Goal: Information Seeking & Learning: Learn about a topic

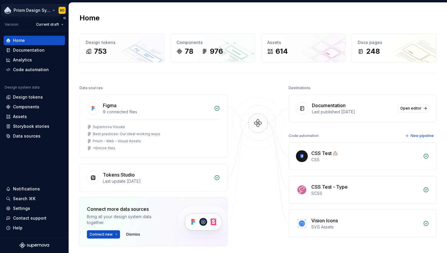
click at [29, 12] on html "Prism Design System RD Version Current draft Home Documentation Analytics Code …" at bounding box center [223, 126] width 447 height 253
click at [58, 144] on html "Prism Design System RD Version Current draft Home Documentation Analytics Code …" at bounding box center [223, 126] width 447 height 253
click at [30, 51] on div "Documentation" at bounding box center [29, 50] width 32 height 6
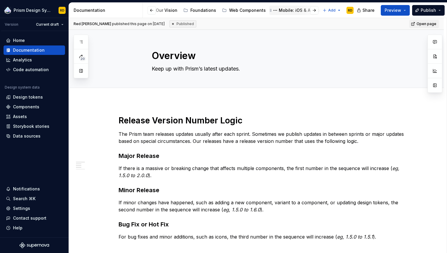
scroll to position [0, 135]
click at [311, 10] on div "Releases" at bounding box center [320, 10] width 19 height 6
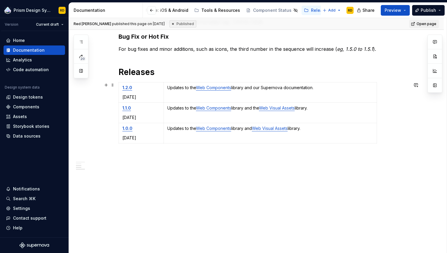
scroll to position [188, 0]
click at [210, 175] on div "Release Version Number Logic The Prism team releases updates usually after each…" at bounding box center [262, 52] width 289 height 250
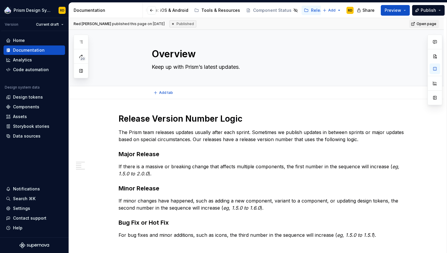
scroll to position [13, 0]
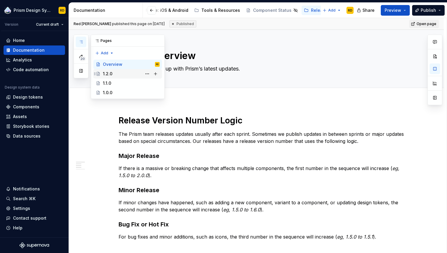
click at [108, 76] on div "1.2.0" at bounding box center [107, 74] width 9 height 6
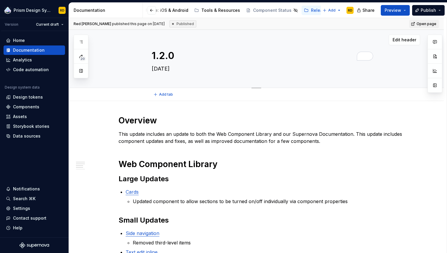
click at [175, 58] on textarea "1.2.0" at bounding box center [261, 56] width 223 height 14
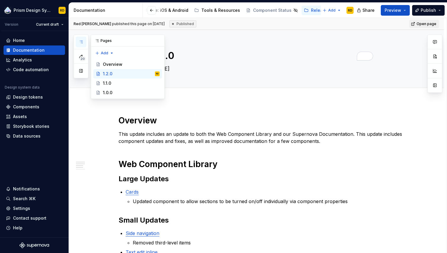
click at [82, 42] on icon "button" at bounding box center [80, 42] width 3 height 2
click at [113, 61] on div "Overview" at bounding box center [112, 64] width 19 height 6
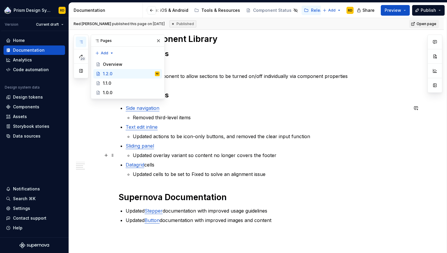
scroll to position [130, 0]
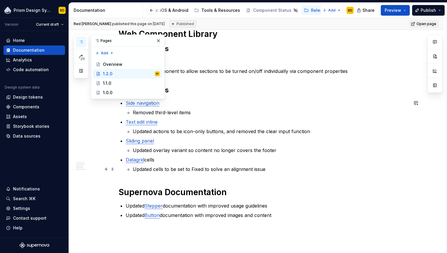
click at [272, 172] on p "Updated cells to be set to Fixed to solve an alignment issue" at bounding box center [270, 169] width 275 height 7
click at [282, 152] on p "Updated overlay variant so content no longer covers the footer" at bounding box center [270, 150] width 275 height 7
click at [158, 38] on button "button" at bounding box center [158, 41] width 8 height 8
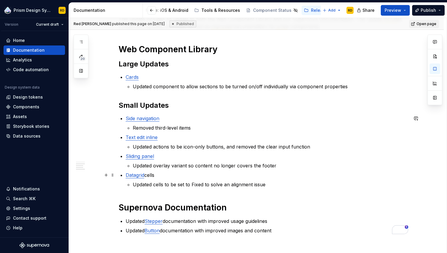
scroll to position [53, 0]
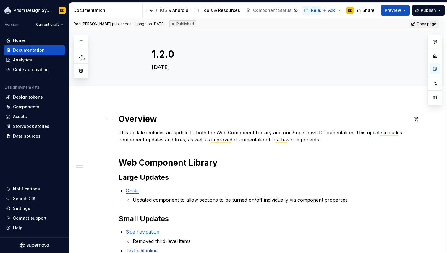
click at [147, 120] on h1 "Overview" at bounding box center [262, 119] width 289 height 11
click at [133, 120] on h1 "Overview" at bounding box center [262, 119] width 289 height 11
click at [127, 119] on h1 "Overview" at bounding box center [262, 119] width 289 height 11
click at [148, 164] on h1 "Web Component Library" at bounding box center [262, 162] width 289 height 11
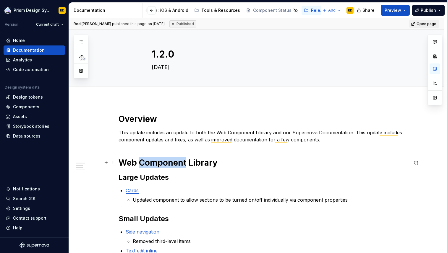
click at [148, 164] on h1 "Web Component Library" at bounding box center [262, 162] width 289 height 11
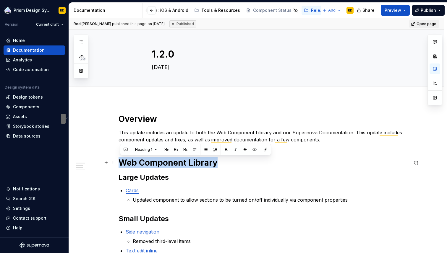
drag, startPoint x: 121, startPoint y: 163, endPoint x: 217, endPoint y: 166, distance: 96.7
click at [217, 166] on h1 "Web Component Library" at bounding box center [262, 162] width 289 height 11
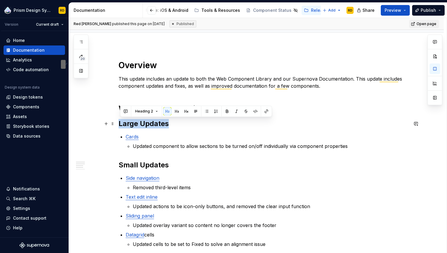
drag, startPoint x: 120, startPoint y: 123, endPoint x: 170, endPoint y: 126, distance: 49.4
click at [170, 126] on h2 "Large Updates" at bounding box center [262, 123] width 289 height 9
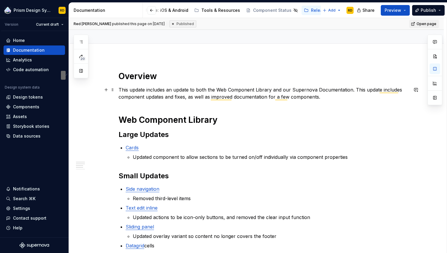
click at [172, 95] on p "This update includes an update to both the Web Component Library and our Supern…" at bounding box center [262, 93] width 289 height 14
click at [153, 116] on h1 "Web Component Library" at bounding box center [262, 120] width 289 height 11
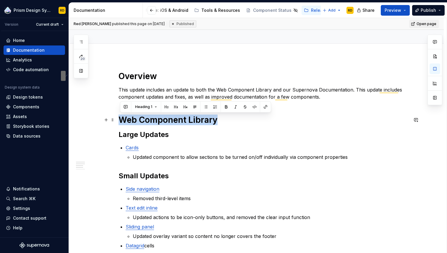
drag, startPoint x: 120, startPoint y: 119, endPoint x: 224, endPoint y: 120, distance: 103.4
click at [224, 120] on h1 "Web Component Library" at bounding box center [262, 120] width 289 height 11
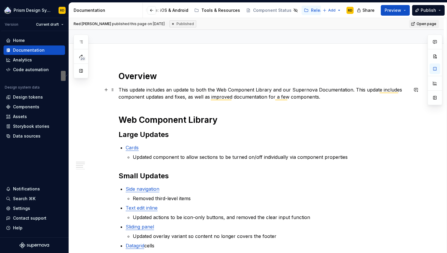
click at [250, 91] on p "This update includes an update to both the Web Component Library and our Supern…" at bounding box center [262, 93] width 289 height 14
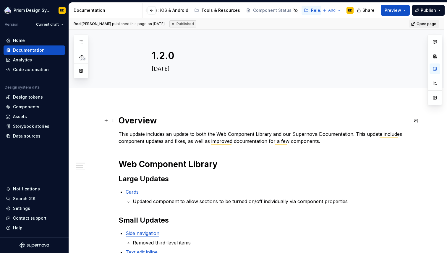
click at [135, 121] on h1 "Overview" at bounding box center [262, 120] width 289 height 11
click at [122, 122] on h1 "Overview" at bounding box center [262, 120] width 289 height 11
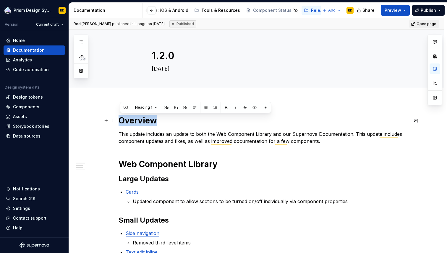
drag, startPoint x: 124, startPoint y: 121, endPoint x: 160, endPoint y: 123, distance: 35.5
click at [160, 123] on h1 "Overview" at bounding box center [262, 120] width 289 height 11
drag, startPoint x: 121, startPoint y: 165, endPoint x: 125, endPoint y: 165, distance: 3.6
click at [124, 165] on h1 "Web Component Library" at bounding box center [262, 164] width 289 height 11
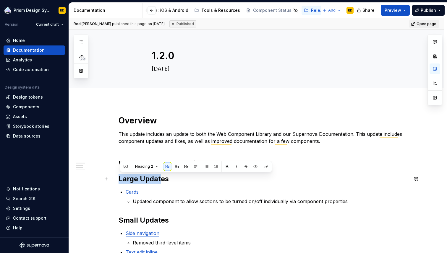
drag, startPoint x: 121, startPoint y: 177, endPoint x: 162, endPoint y: 177, distance: 41.4
click at [162, 177] on h2 "Large Updates" at bounding box center [262, 178] width 289 height 9
click at [176, 180] on h2 "Large Updates" at bounding box center [262, 178] width 289 height 9
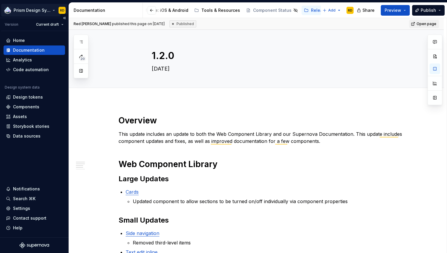
click at [23, 12] on html "Prism Design System RD Version Current draft Home Documentation Analytics Code …" at bounding box center [223, 126] width 447 height 253
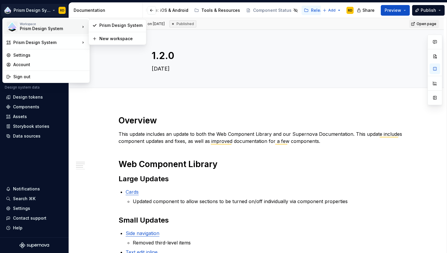
click at [43, 27] on div "Prism Design System" at bounding box center [45, 29] width 50 height 6
click at [278, 69] on html "Prism Design System RD Version Current draft Home Documentation Analytics Code …" at bounding box center [223, 126] width 447 height 253
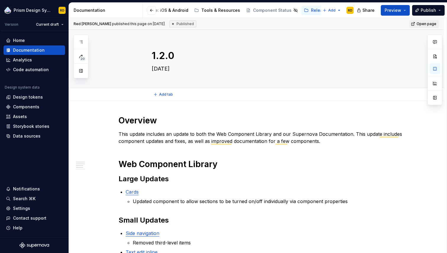
type textarea "*"
click at [424, 23] on span "Open page" at bounding box center [426, 24] width 20 height 5
click at [220, 168] on h1 "Web Component Library" at bounding box center [262, 164] width 289 height 11
click at [278, 204] on p "Updated component to allow sections to be turned on/off individually via compon…" at bounding box center [270, 201] width 275 height 7
click at [305, 201] on p "Updated component to allow sections to be turned on/off individually via compon…" at bounding box center [270, 201] width 275 height 7
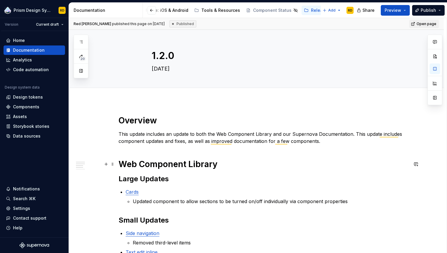
scroll to position [56, 0]
type textarea "*"
